Goal: Find specific page/section: Find specific page/section

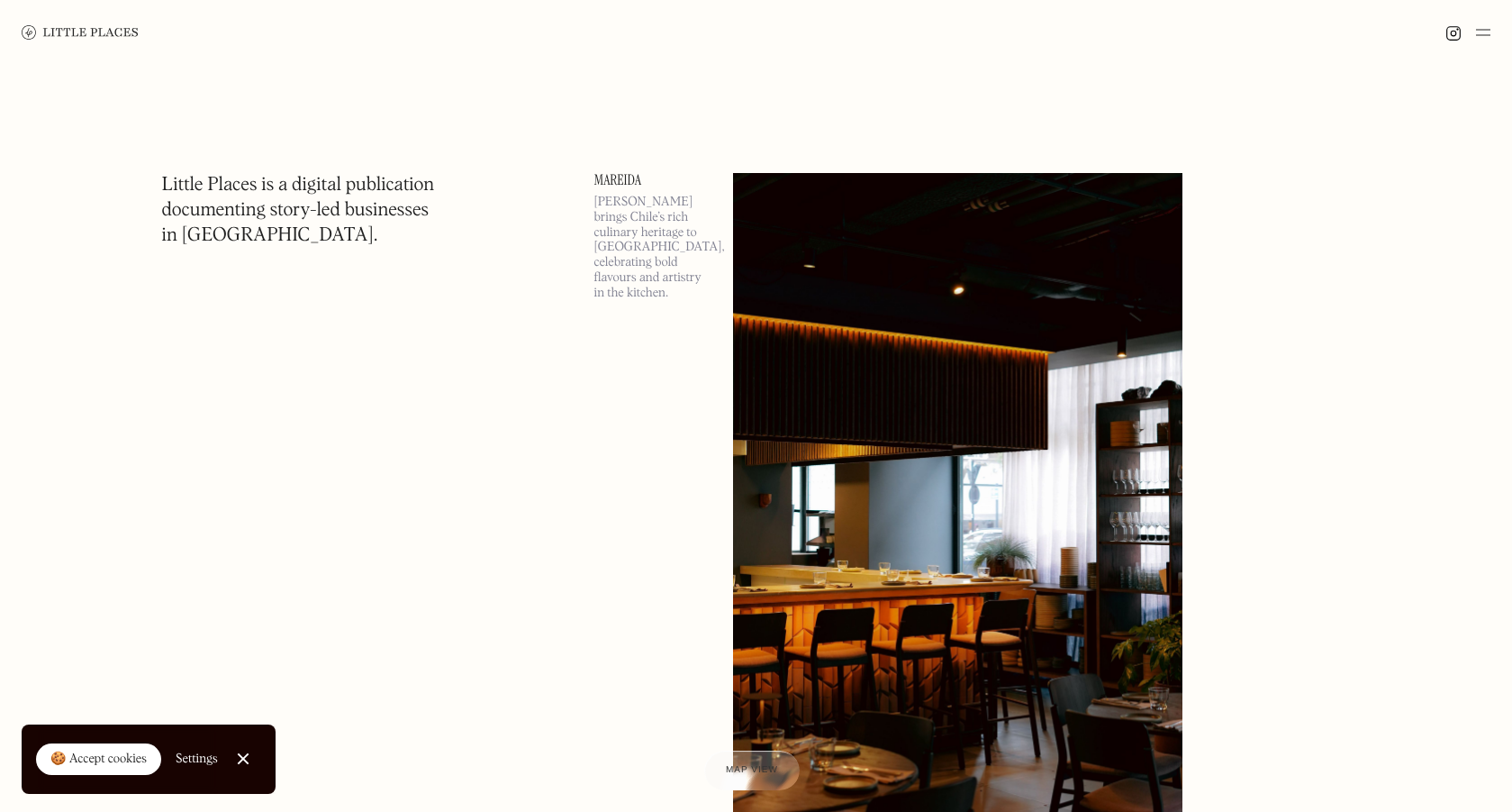
click at [1481, 35] on img at bounding box center [1483, 32] width 14 height 21
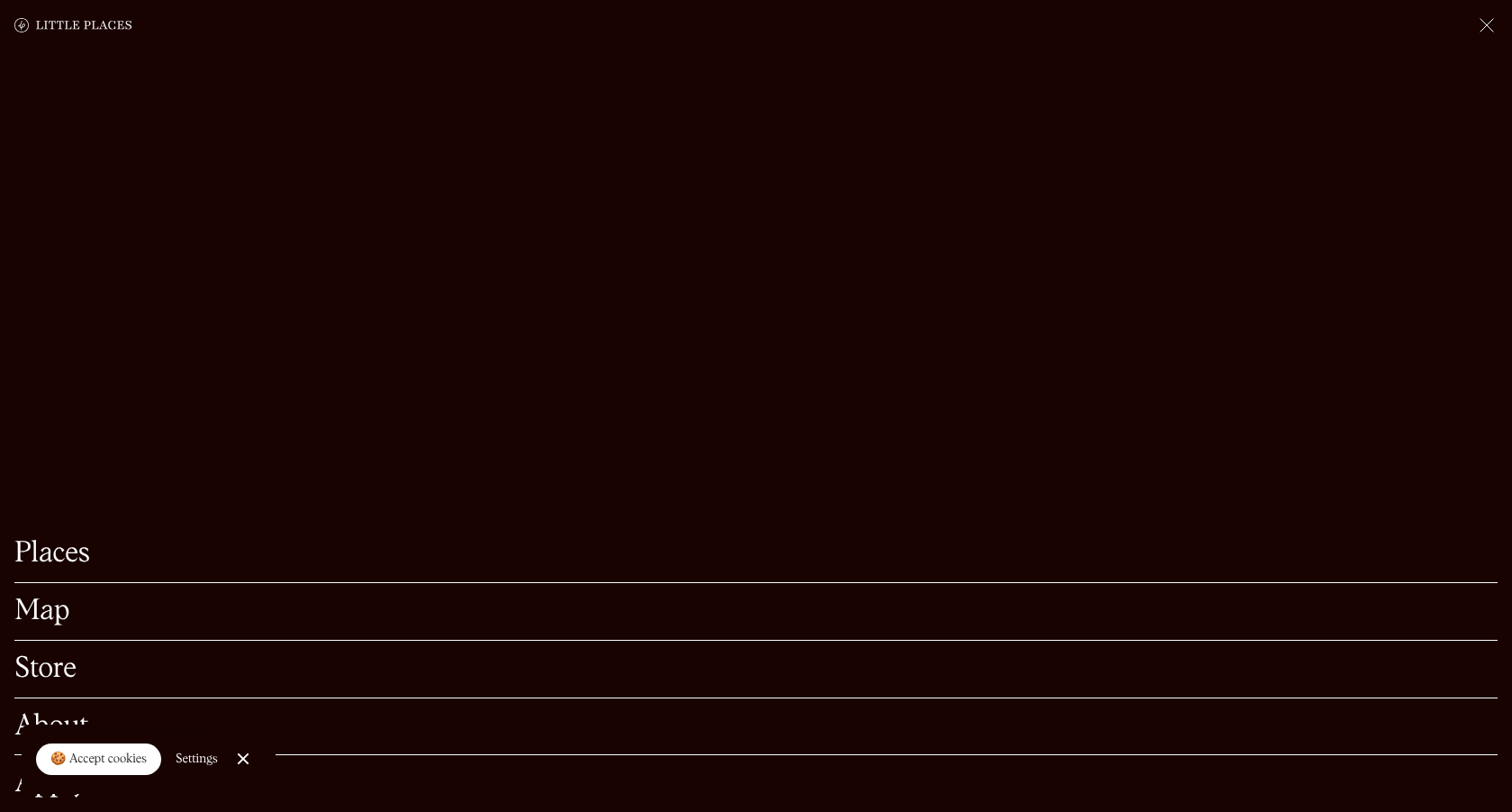
click at [239, 762] on link "Close Cookie Popup" at bounding box center [242, 758] width 36 height 36
click at [50, 608] on link "Map" at bounding box center [756, 611] width 1483 height 28
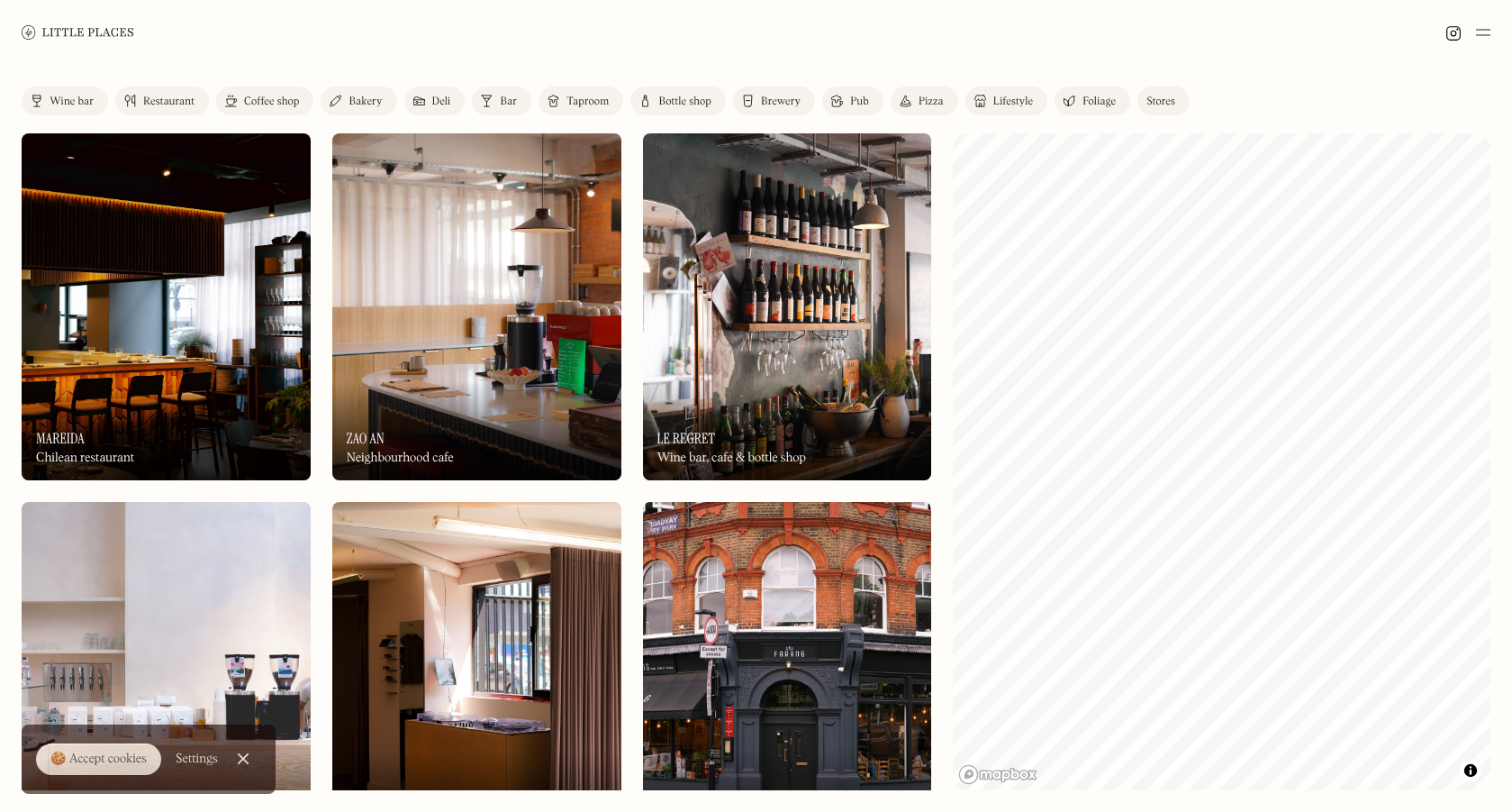
scroll to position [188, 0]
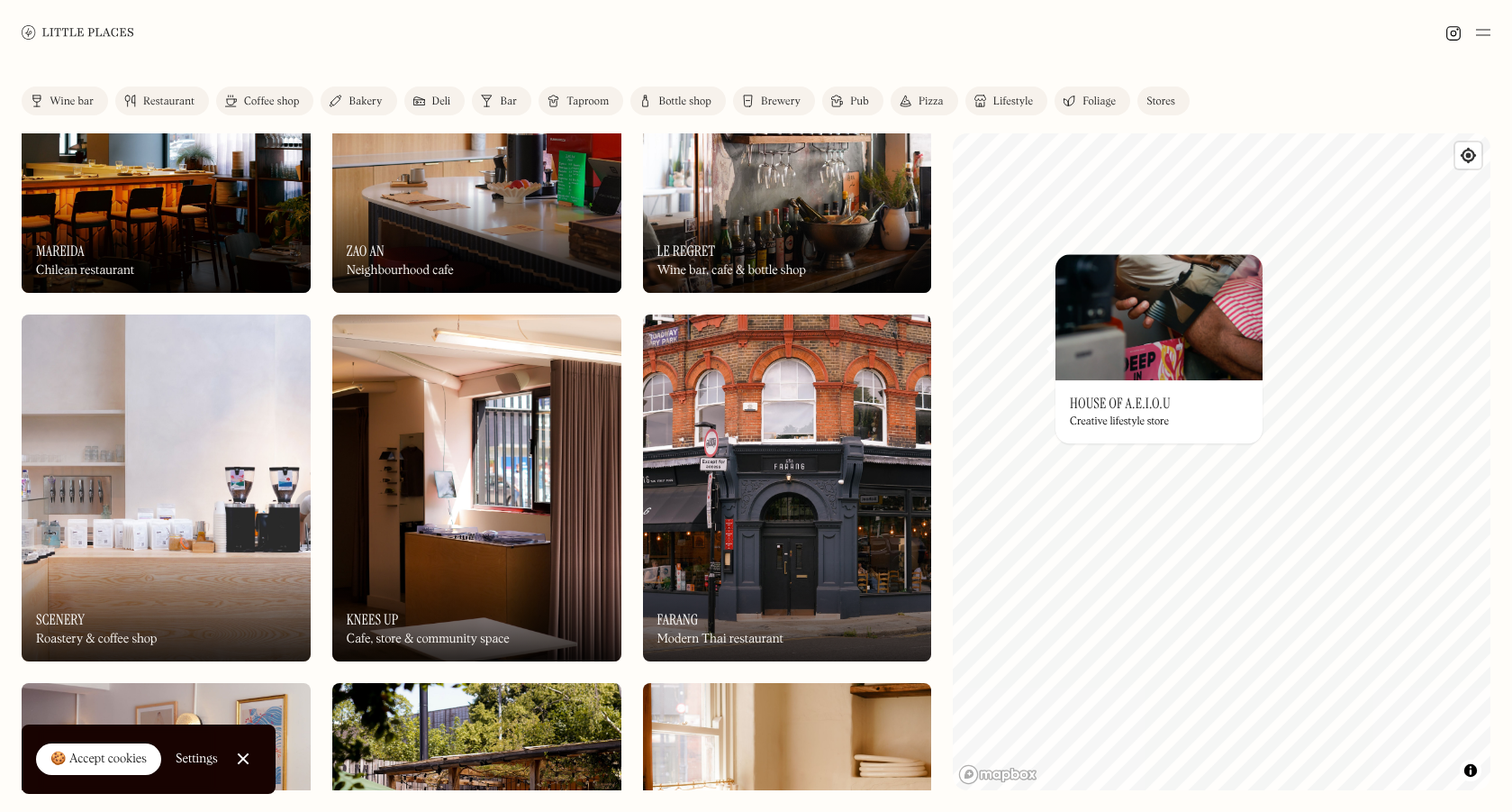
click at [1122, 360] on img at bounding box center [1158, 317] width 207 height 126
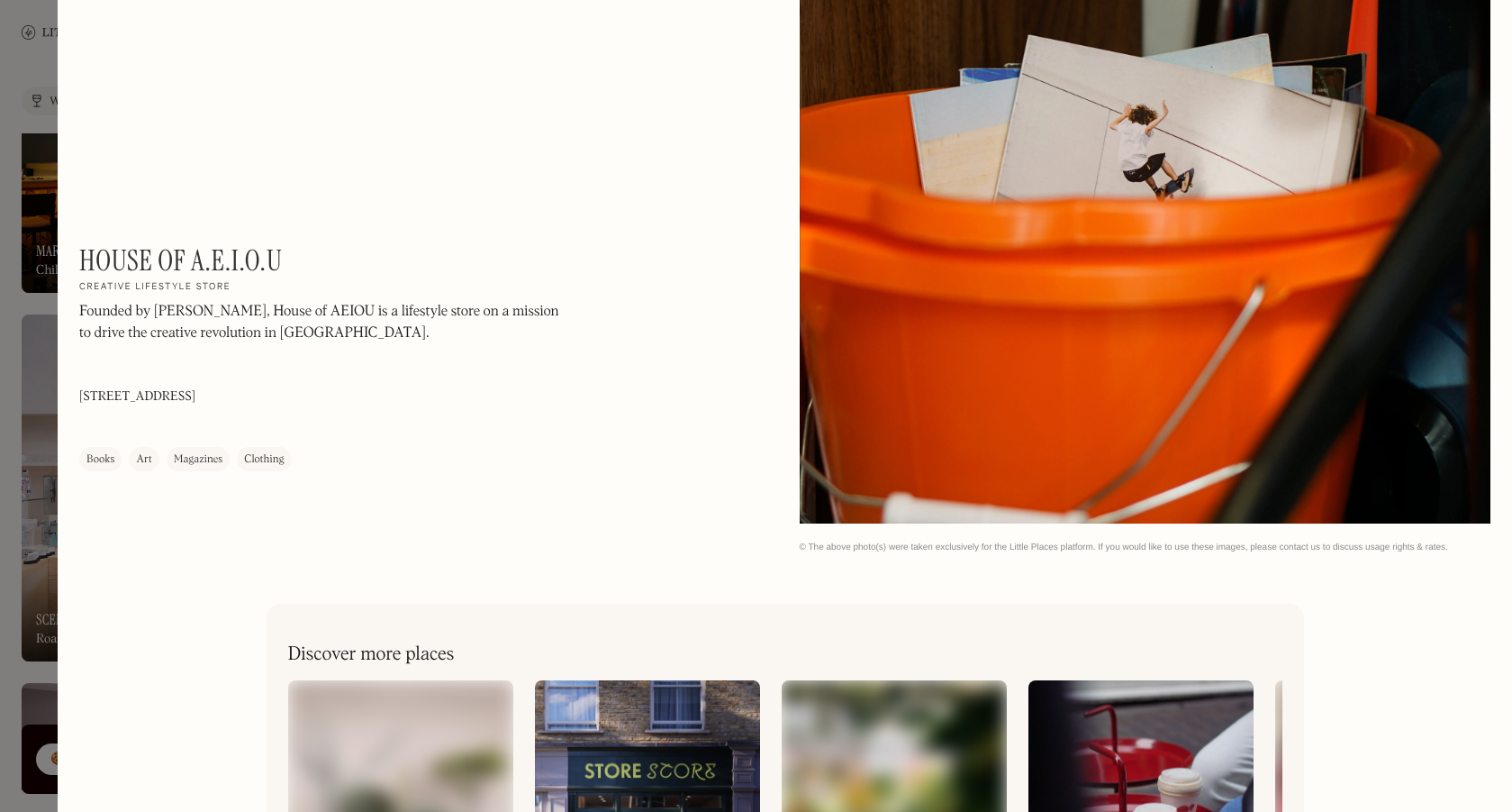
scroll to position [3878, 0]
click at [36, 105] on div at bounding box center [756, 406] width 1512 height 812
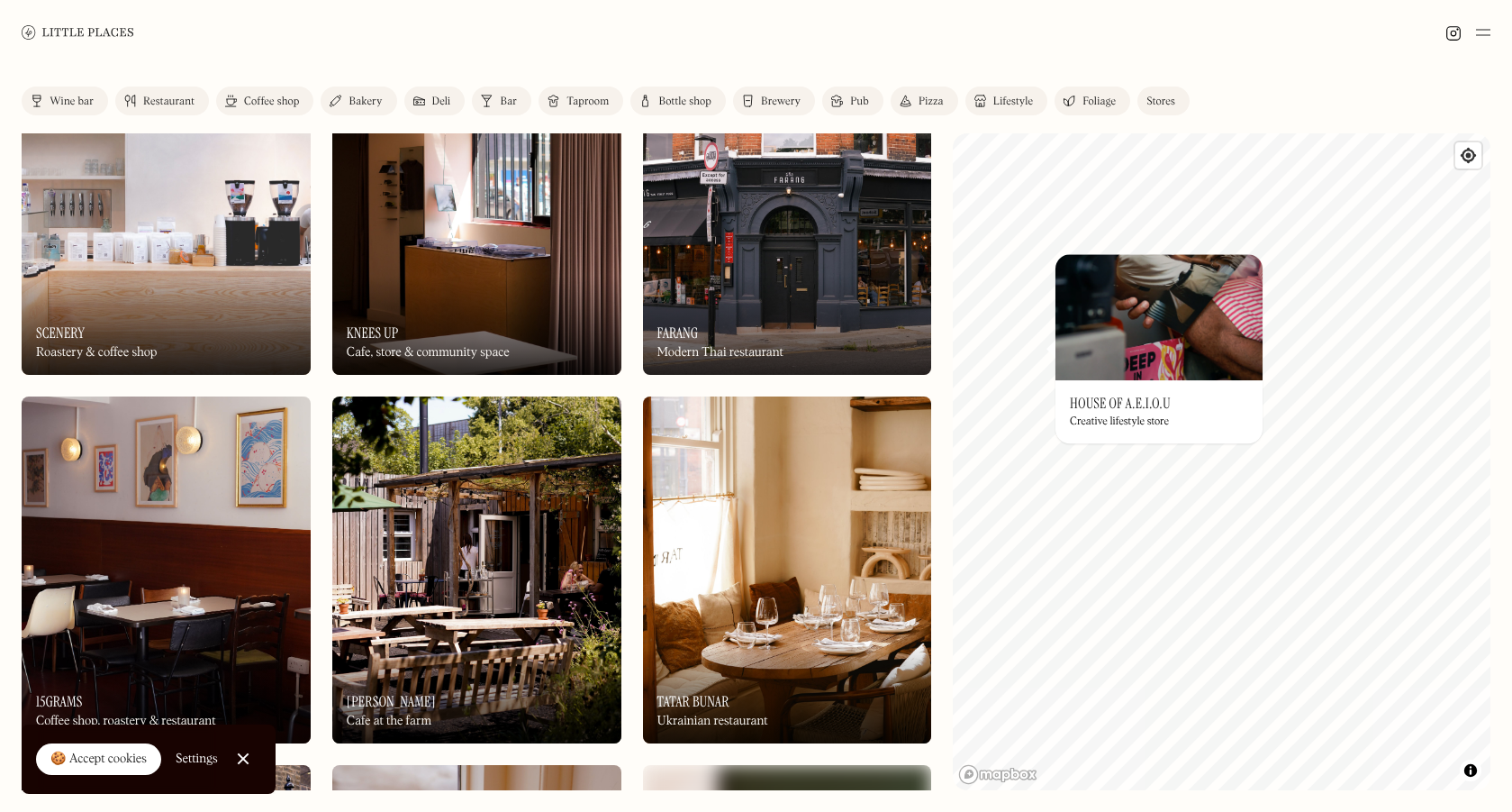
scroll to position [708, 0]
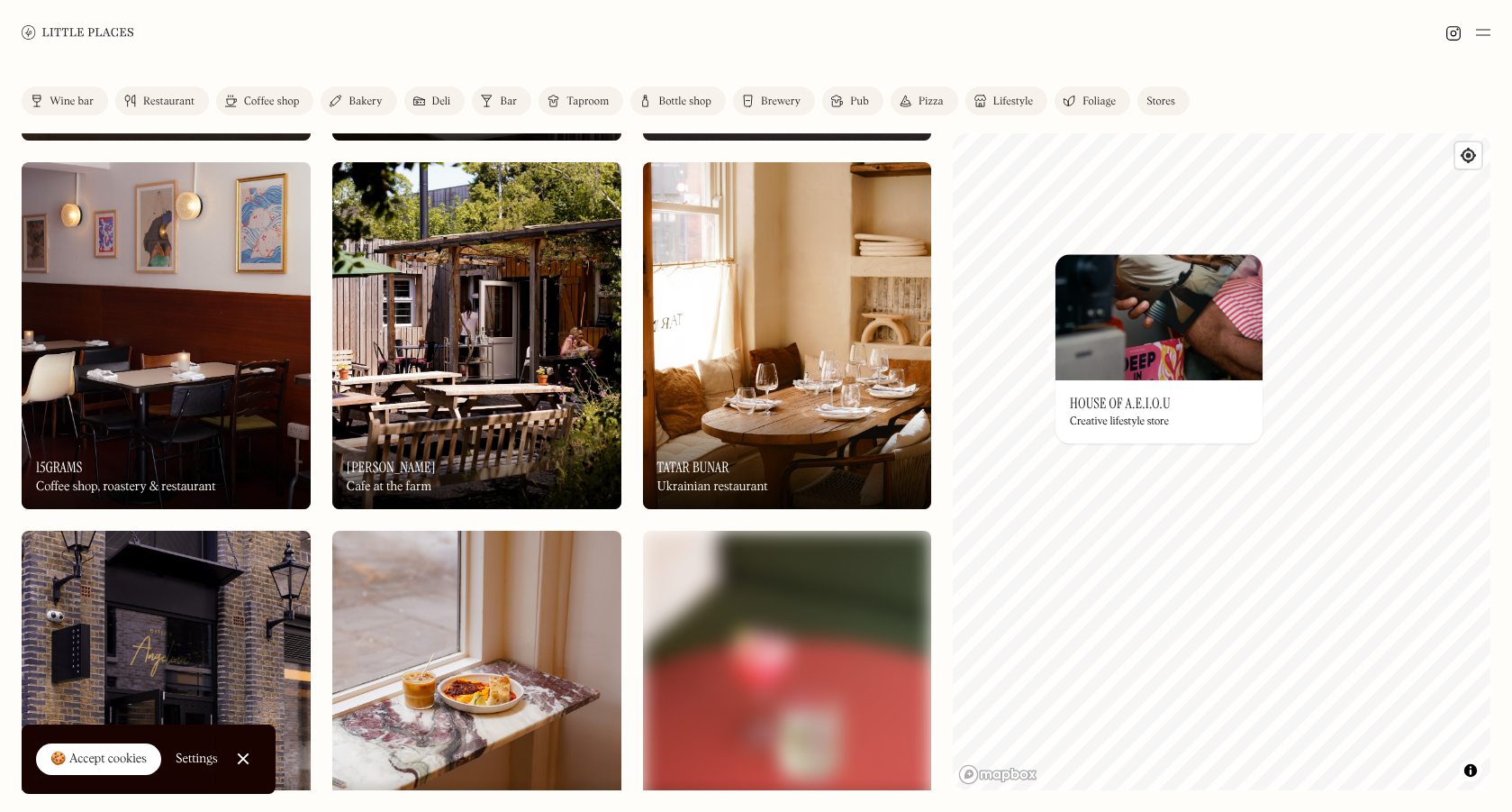
click at [275, 424] on div "On Our Radar 15grams Coffee shop, roastery & restaurant" at bounding box center [165, 459] width 290 height 99
